Goal: Information Seeking & Learning: Learn about a topic

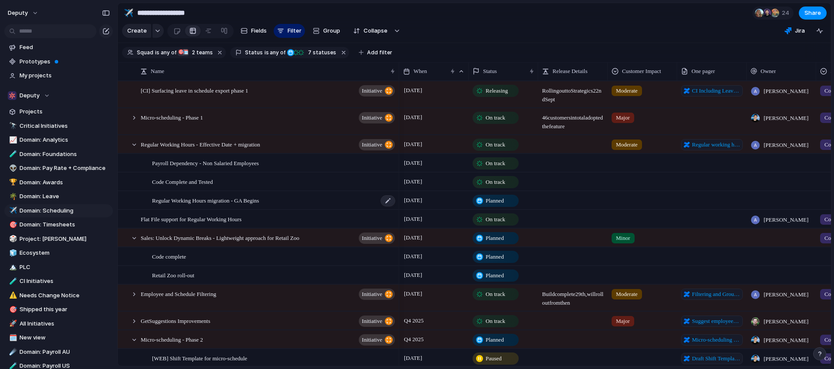
scroll to position [3, 0]
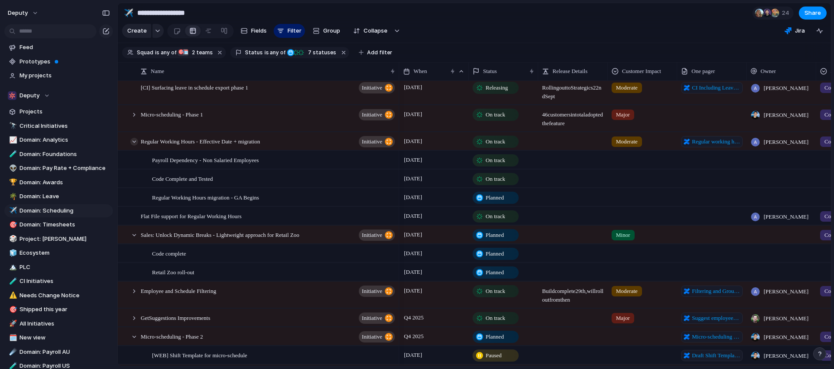
click at [135, 138] on div at bounding box center [134, 142] width 8 height 8
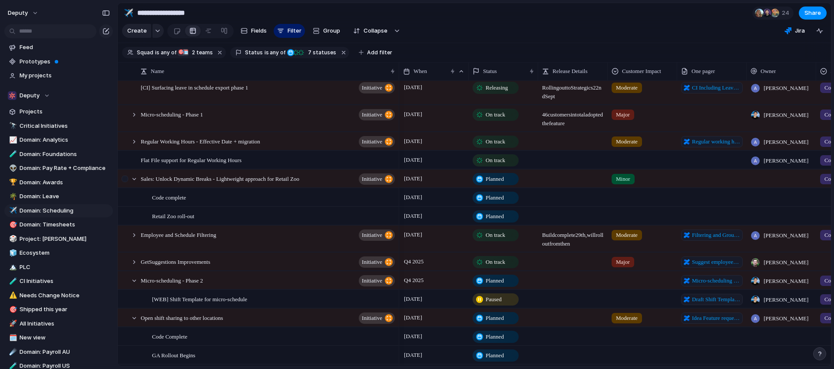
click at [130, 175] on div at bounding box center [126, 181] width 16 height 23
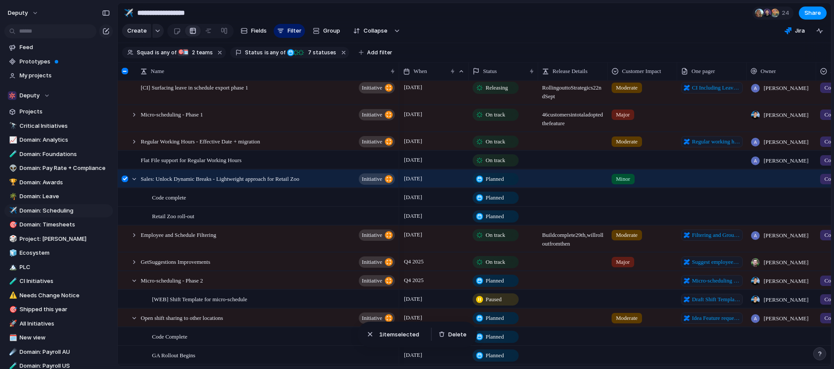
click at [127, 179] on div at bounding box center [125, 178] width 7 height 7
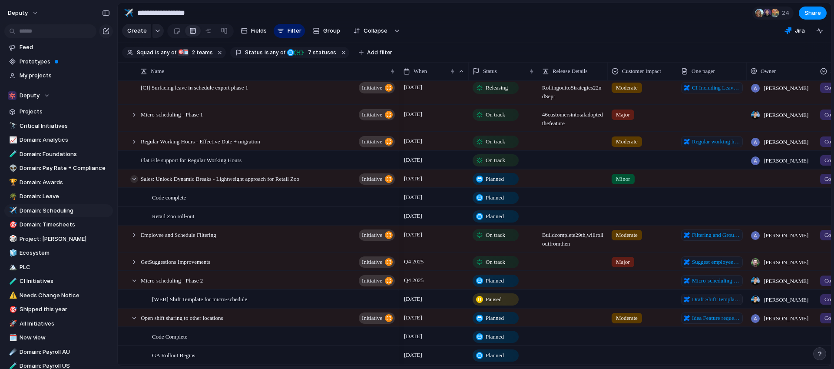
click at [135, 177] on div at bounding box center [134, 179] width 8 height 8
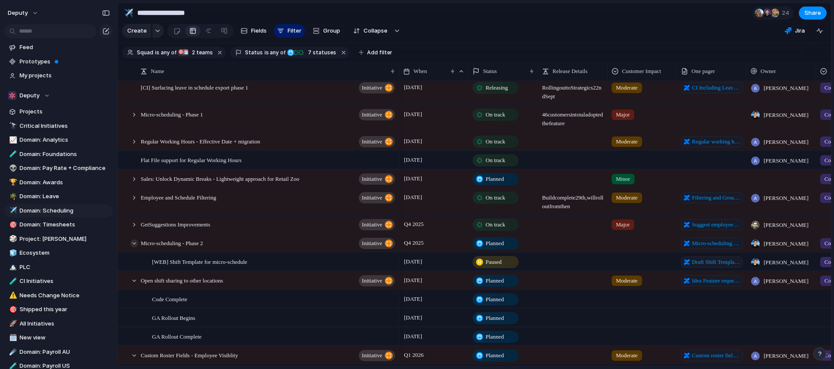
click at [135, 243] on div at bounding box center [134, 243] width 8 height 8
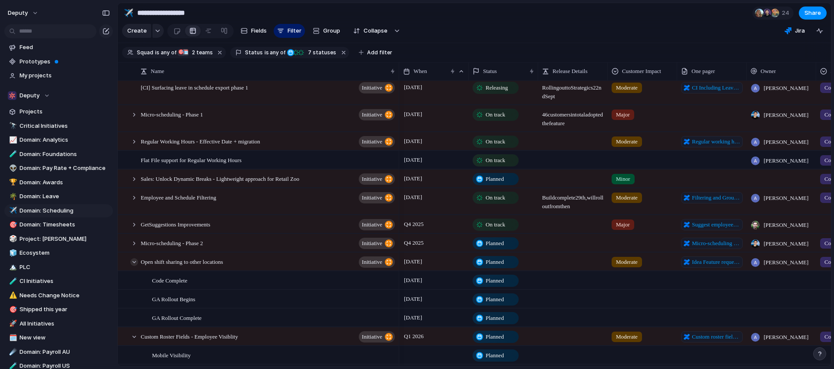
click at [134, 260] on div at bounding box center [134, 262] width 8 height 8
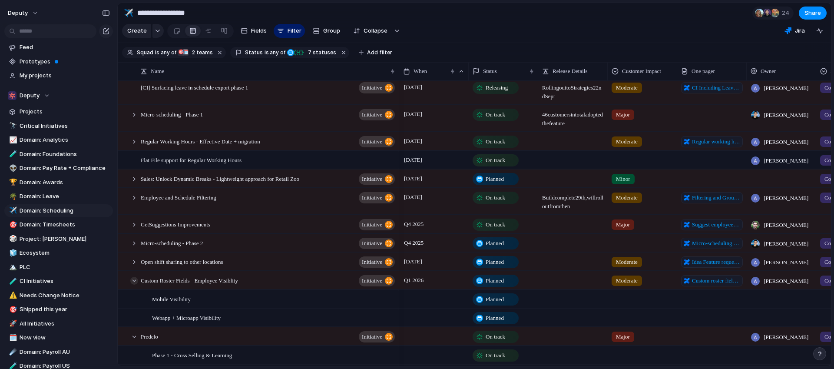
click at [135, 283] on div at bounding box center [134, 281] width 8 height 8
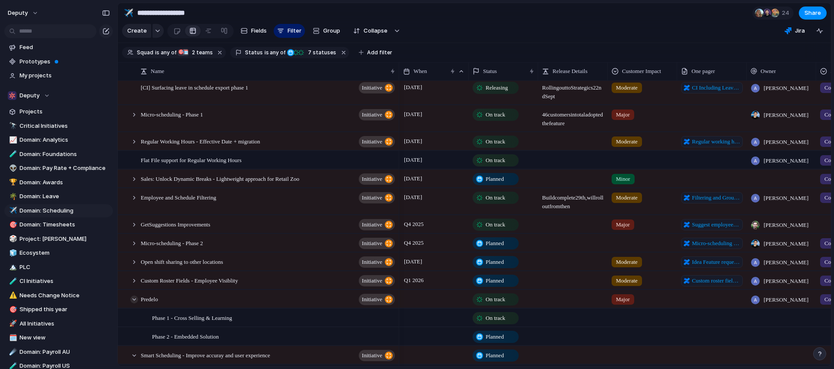
click at [136, 298] on div at bounding box center [134, 299] width 8 height 8
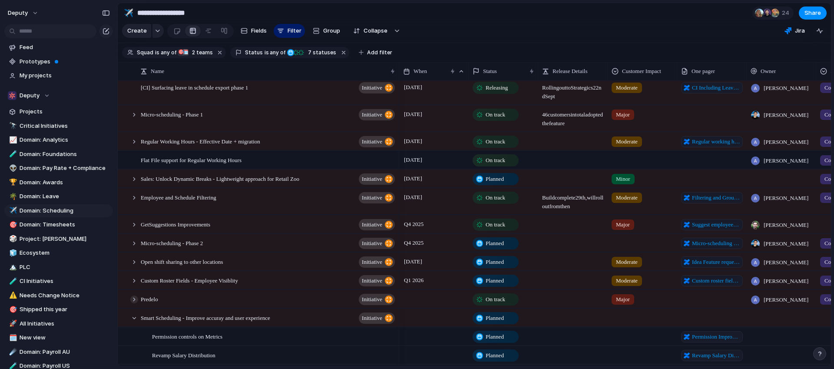
scroll to position [11, 0]
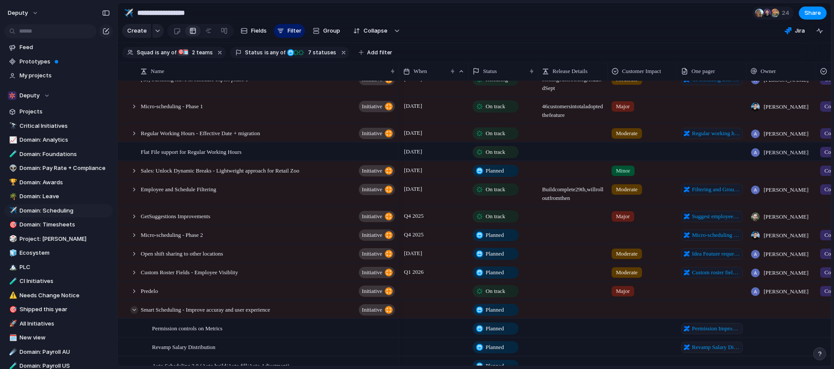
click at [136, 309] on div at bounding box center [134, 310] width 8 height 8
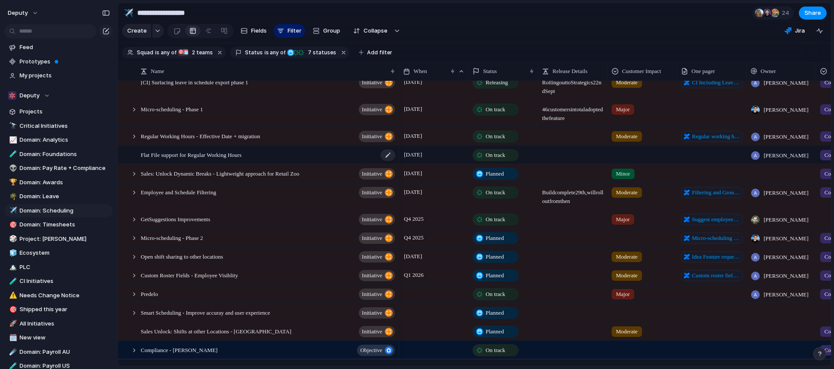
scroll to position [4, 0]
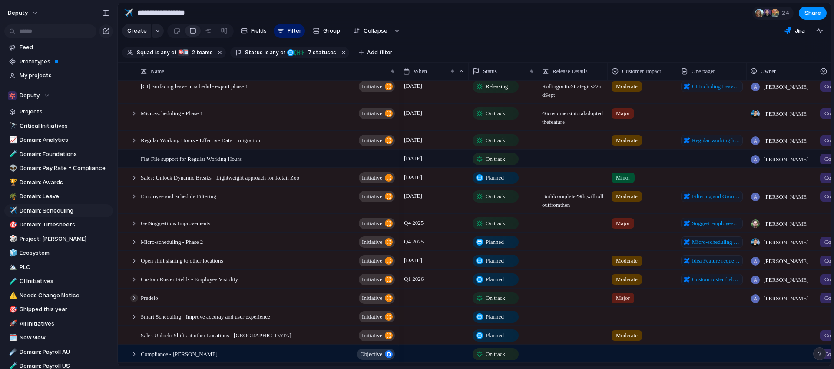
click at [135, 298] on div at bounding box center [134, 298] width 8 height 8
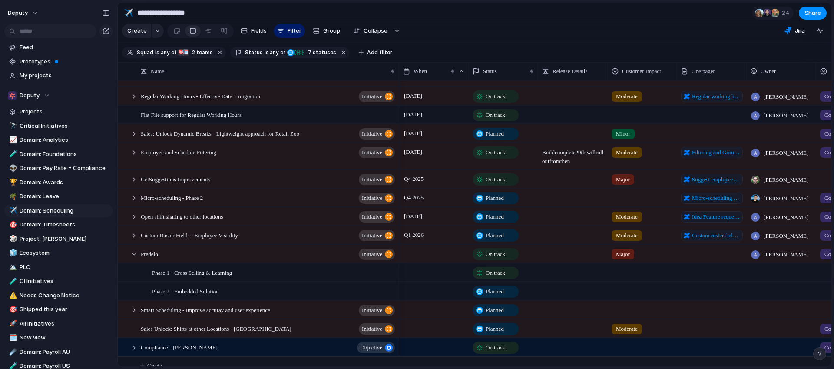
scroll to position [58, 0]
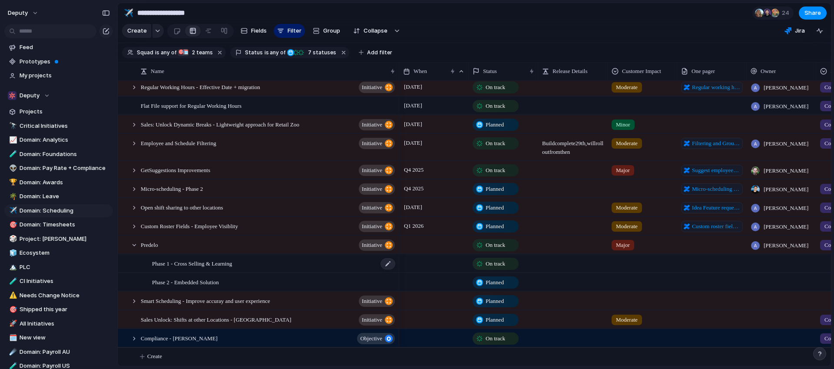
click at [261, 266] on div "Phase 1 - Cross Selling & Learning" at bounding box center [274, 263] width 244 height 18
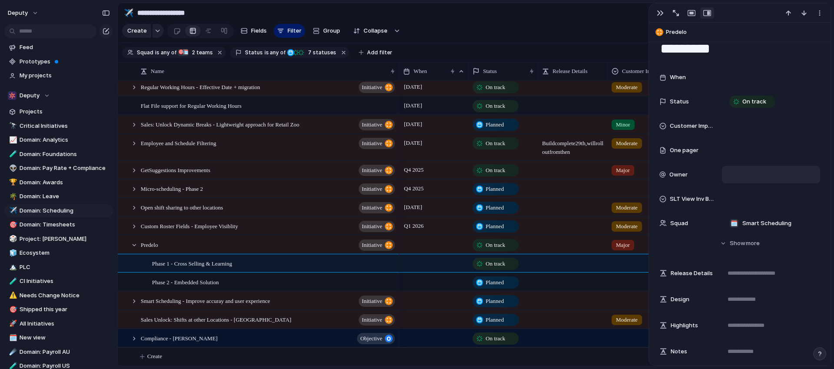
scroll to position [43, 0]
click at [133, 243] on div at bounding box center [134, 245] width 8 height 8
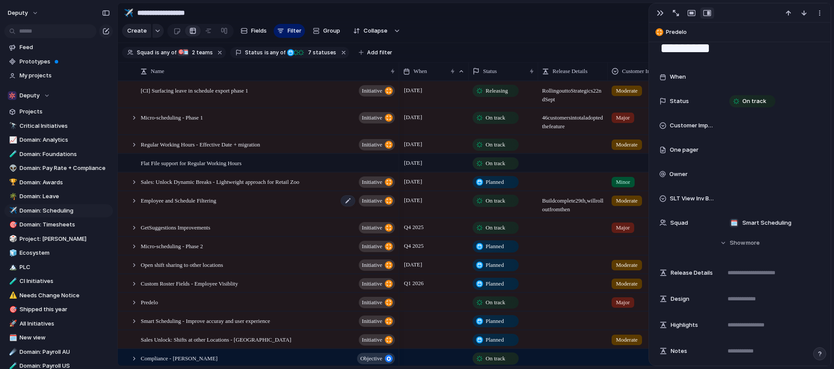
scroll to position [20, 0]
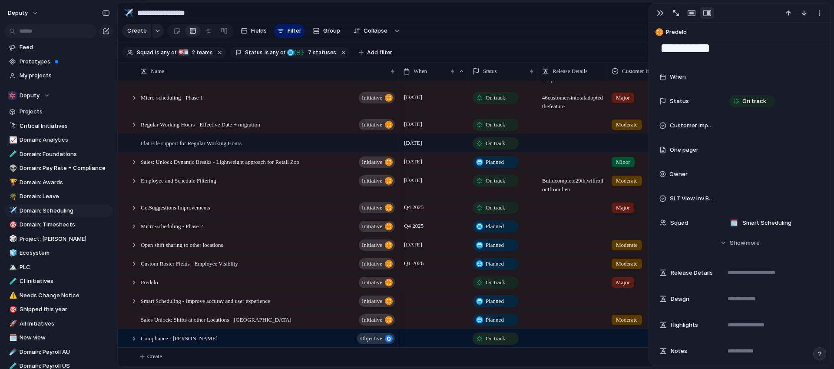
click at [588, 27] on section "Create Fields Filter Group Zoom Collapse Jira" at bounding box center [474, 32] width 713 height 21
click at [588, 24] on section "Create Fields Filter Group Zoom Collapse Jira" at bounding box center [474, 32] width 713 height 21
